Goal: Information Seeking & Learning: Learn about a topic

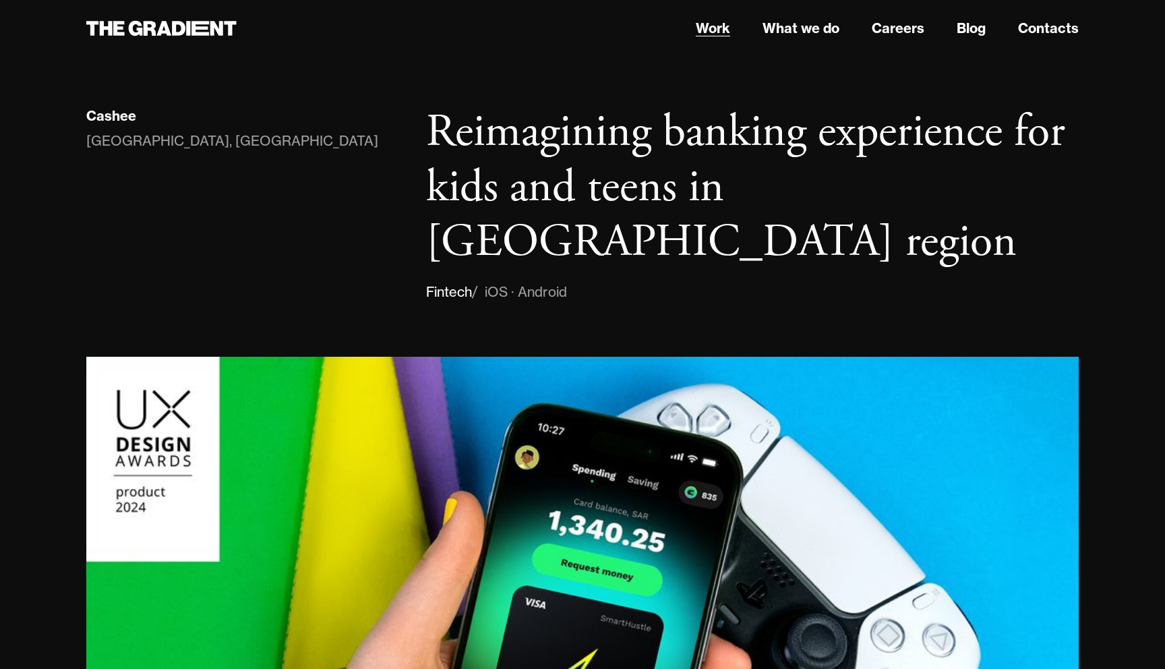
click at [712, 25] on link "Work" at bounding box center [713, 28] width 34 height 20
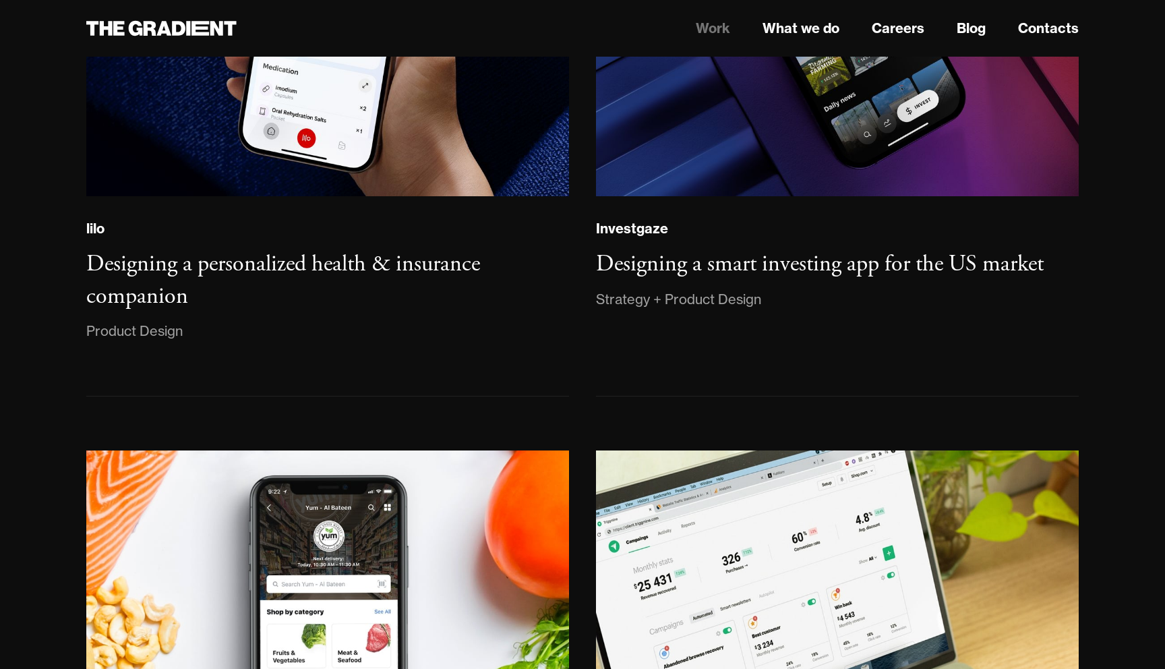
scroll to position [1172, 0]
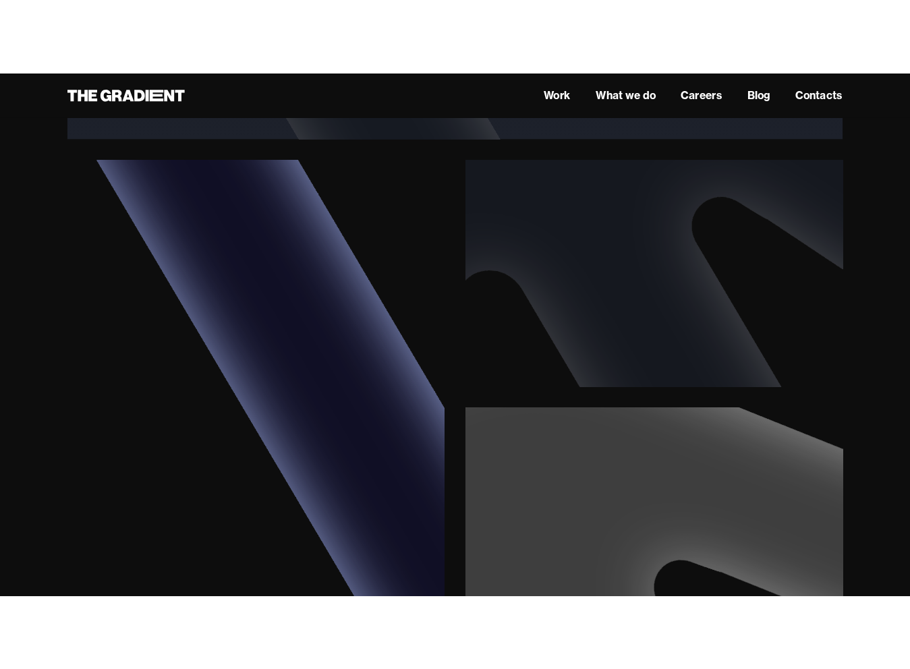
scroll to position [3170, 0]
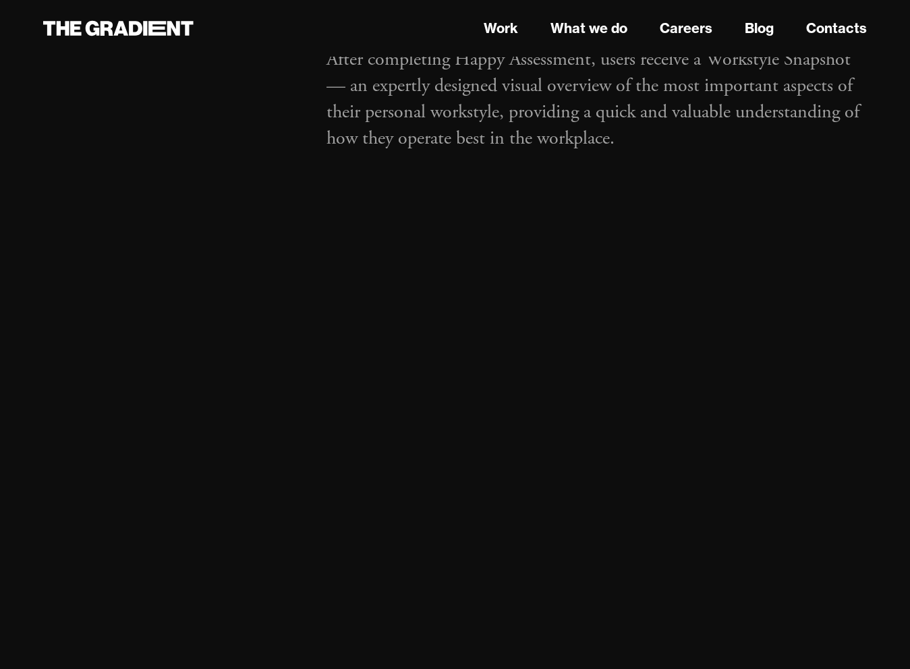
scroll to position [1936, 0]
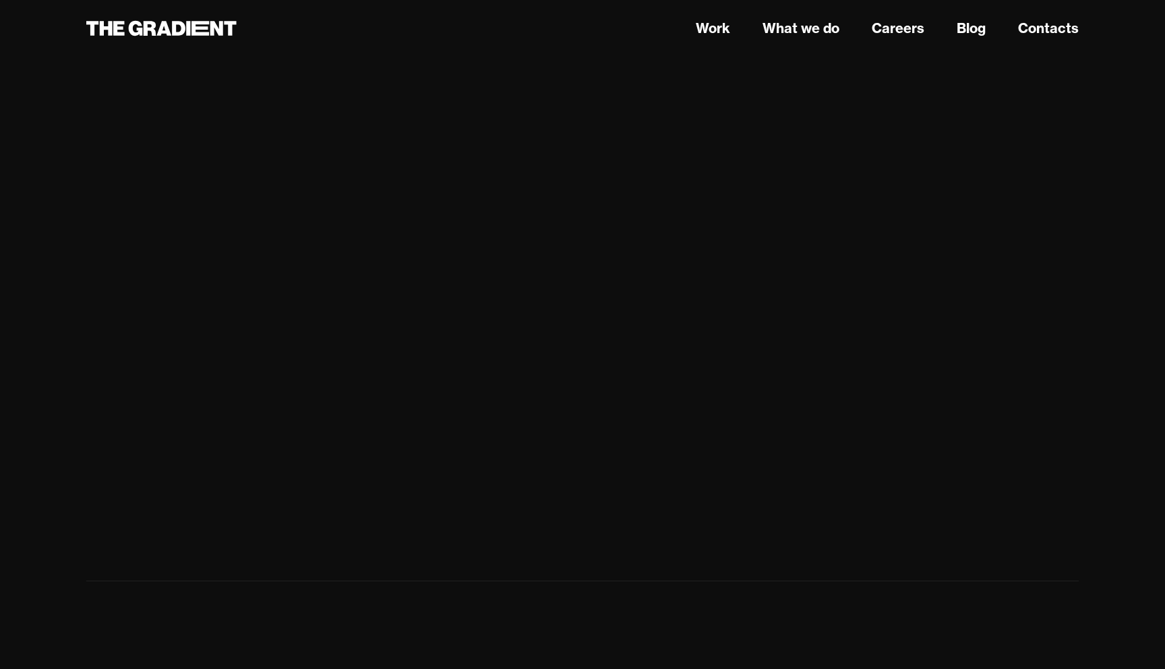
scroll to position [2494, 0]
